Goal: Transaction & Acquisition: Purchase product/service

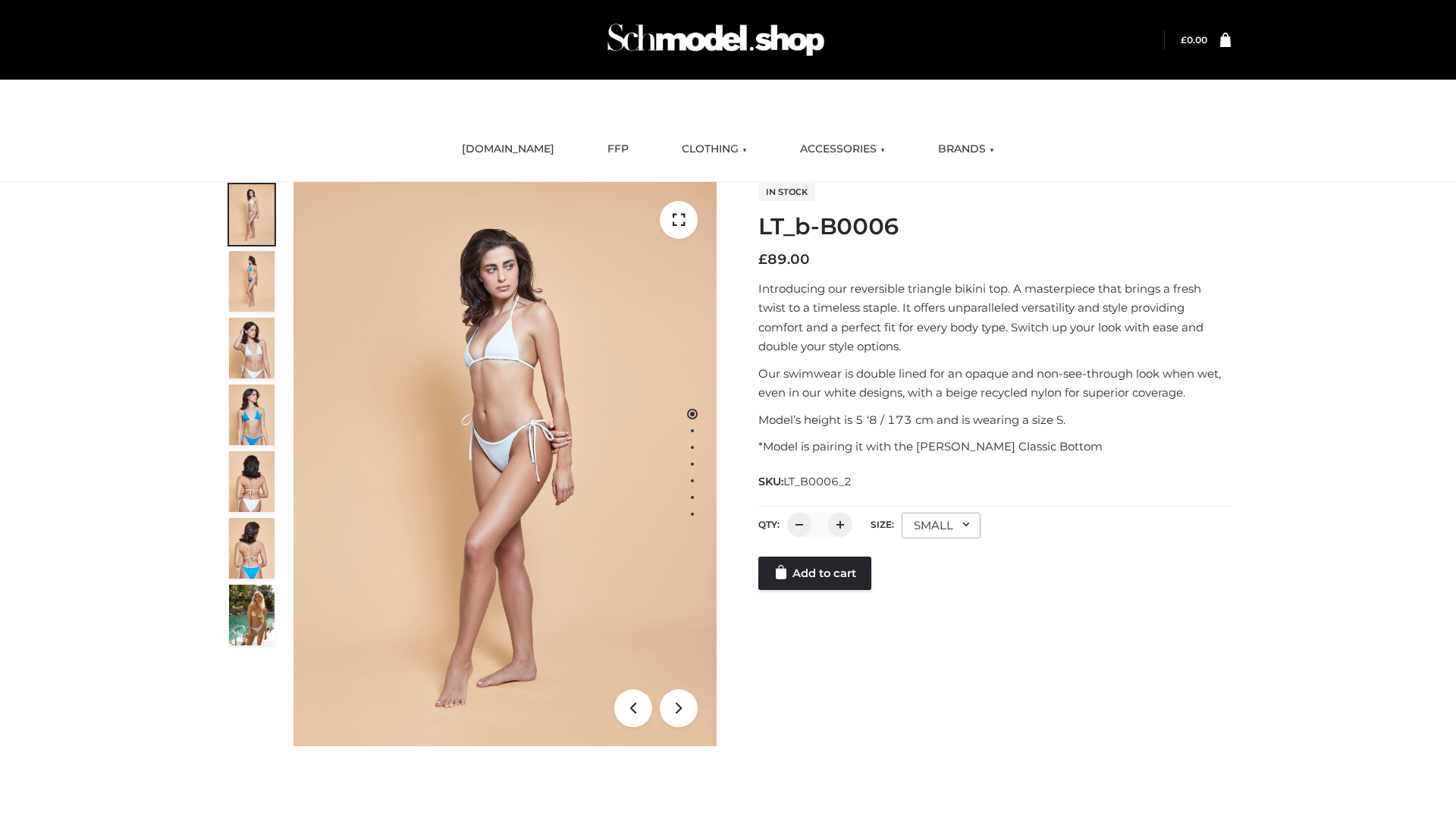
click at [816, 590] on link "Add to cart" at bounding box center [815, 573] width 113 height 34
